Goal: Information Seeking & Learning: Learn about a topic

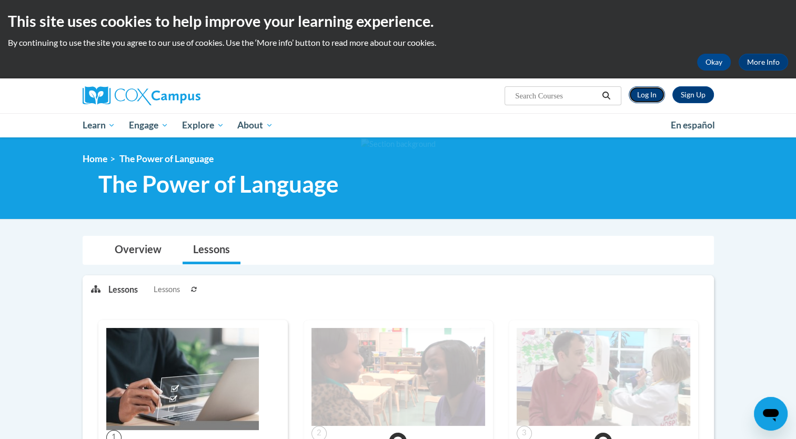
click at [643, 97] on link "Log In" at bounding box center [647, 94] width 36 height 17
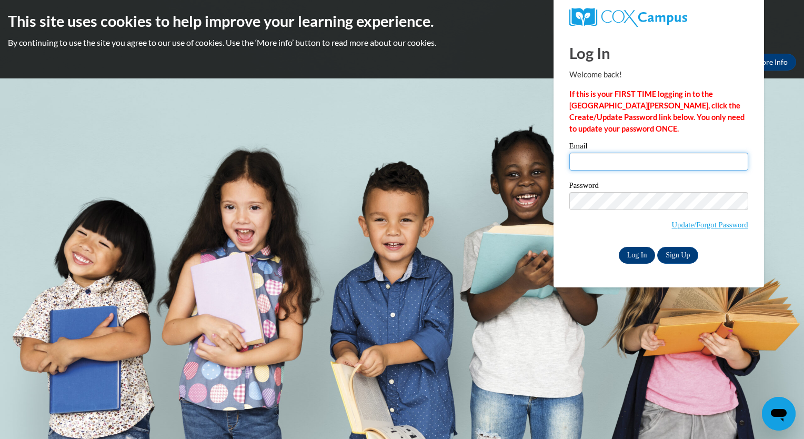
type input "awright@capna.org"
click at [629, 254] on input "Log In" at bounding box center [637, 255] width 37 height 17
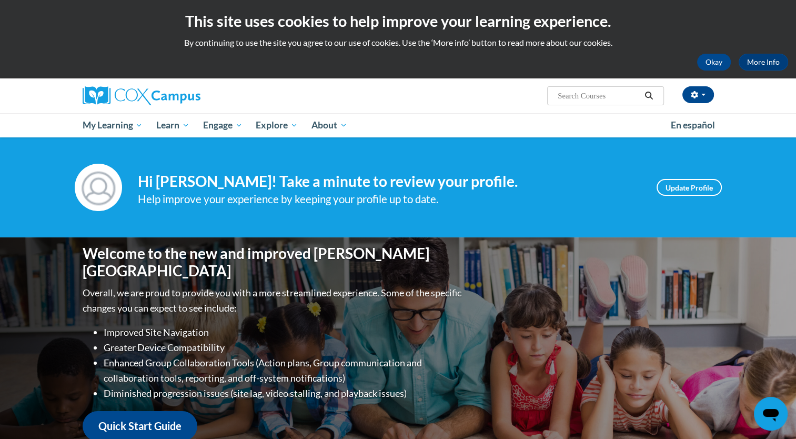
scroll to position [384, 0]
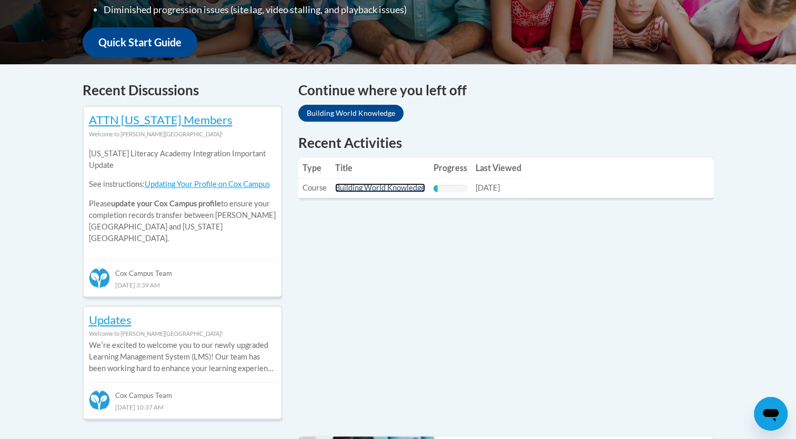
click at [395, 192] on link "Building World Knowledge" at bounding box center [380, 187] width 90 height 9
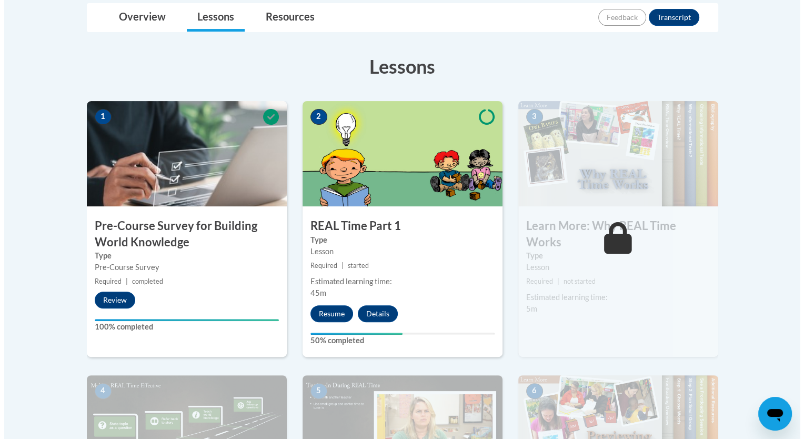
scroll to position [281, 0]
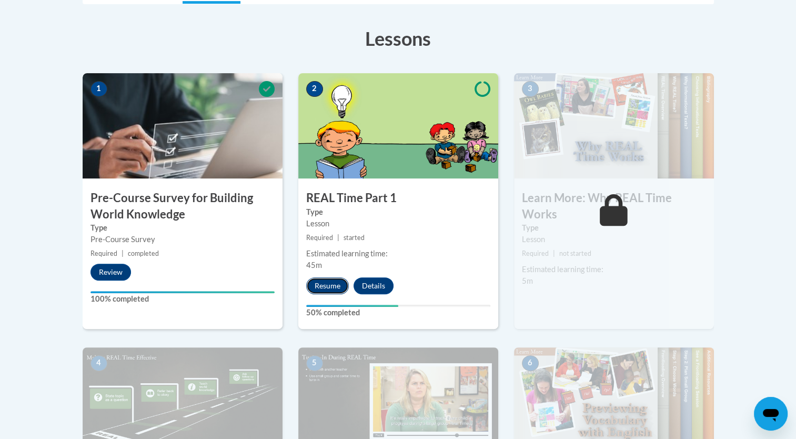
click at [328, 287] on button "Resume" at bounding box center [327, 285] width 43 height 17
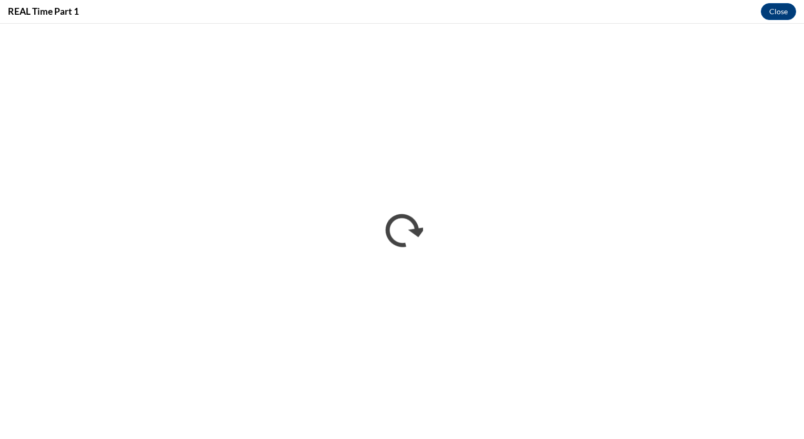
scroll to position [0, 0]
